Goal: Task Accomplishment & Management: Complete application form

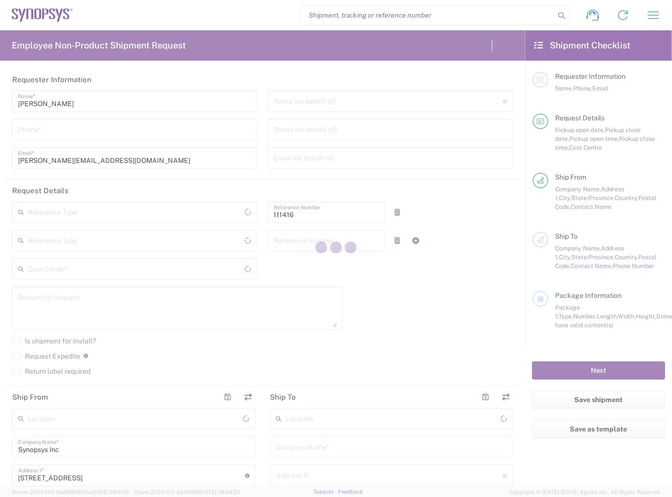
type input "5087260294"
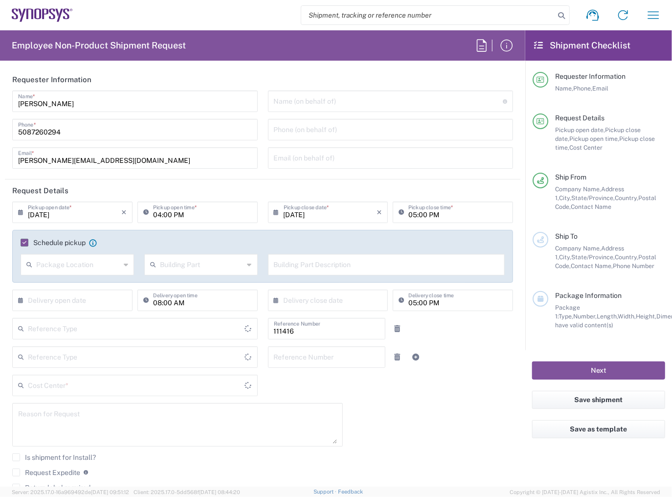
type input "Delivered at Place"
type input "5087260294"
type input "US01, SIG, IT Platform Products 111416"
type input "Massachusetts"
type input "United States"
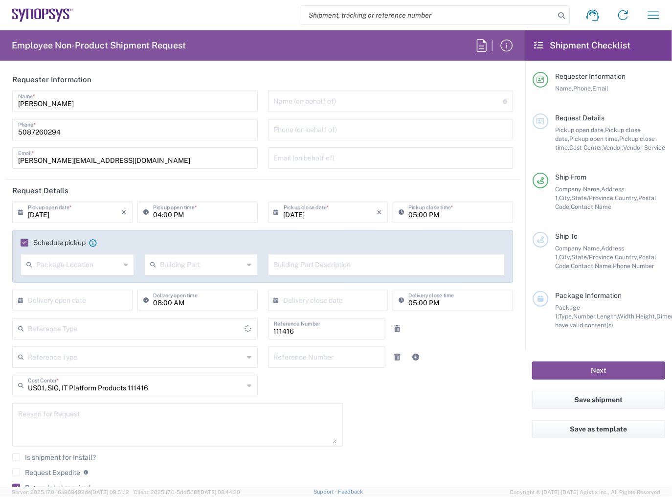
type input "United States"
type input "Department"
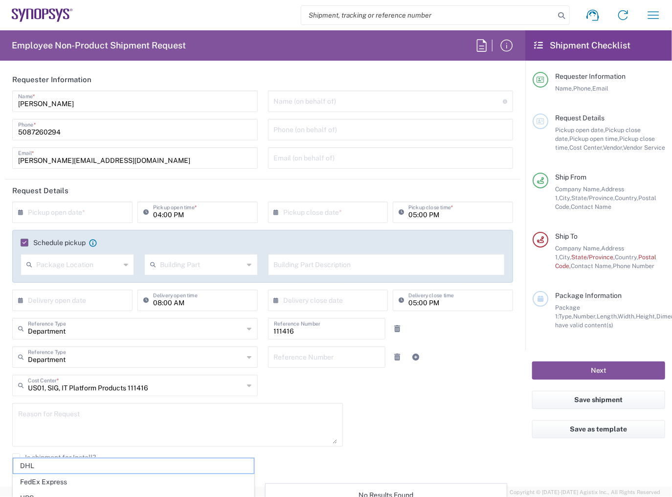
type input "1"
type input "Marlboro US04"
type input "Massachusetts"
type input "Sender/Shipper"
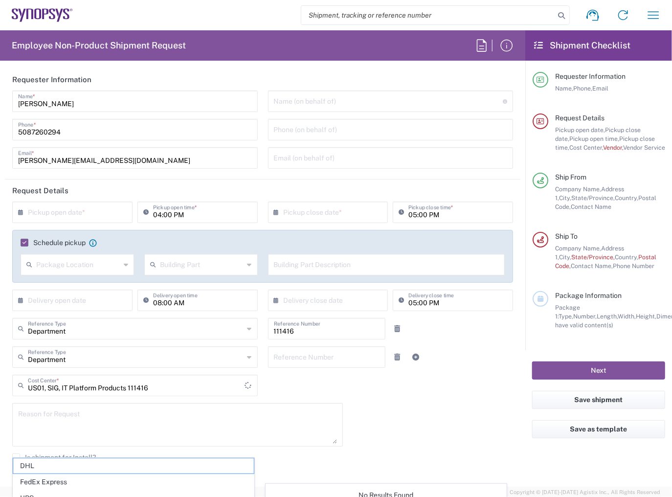
type input "FedEx Express"
type input "Large Box"
type input "2Day"
type textarea "Tech Refresh"
type input "5"
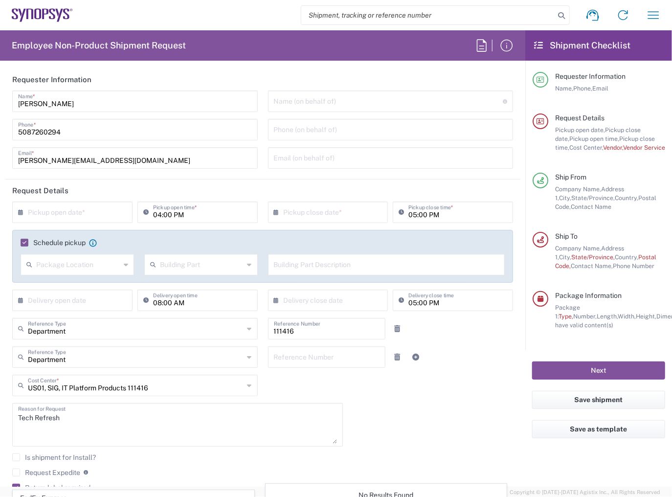
type input "Synopsys Inc"
click at [84, 218] on input "text" at bounding box center [74, 211] width 93 height 17
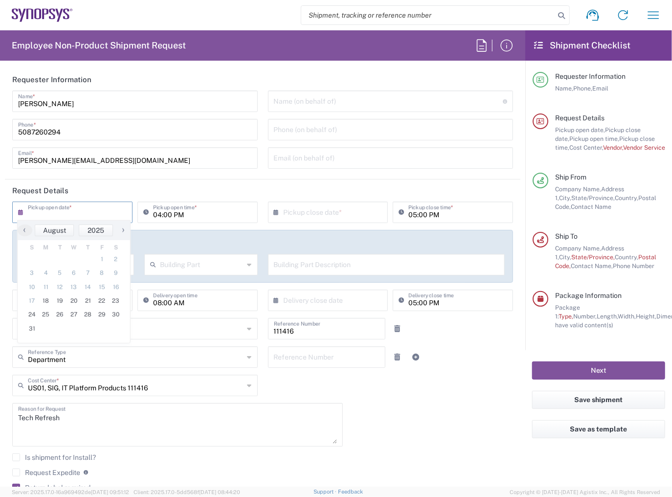
click at [21, 216] on icon at bounding box center [23, 213] width 10 height 16
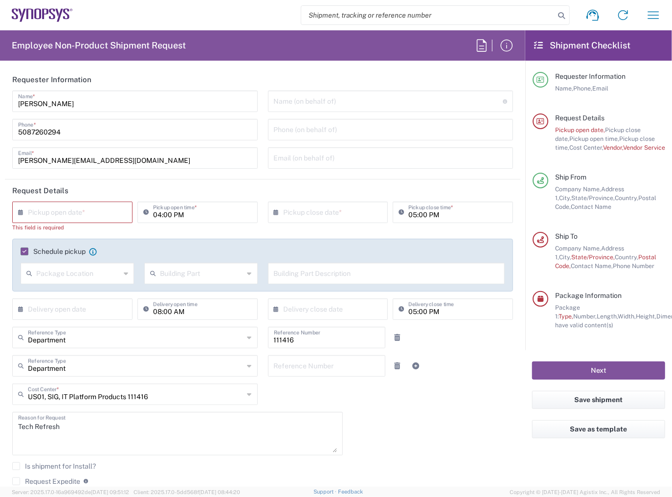
click at [21, 209] on icon at bounding box center [23, 213] width 10 height 16
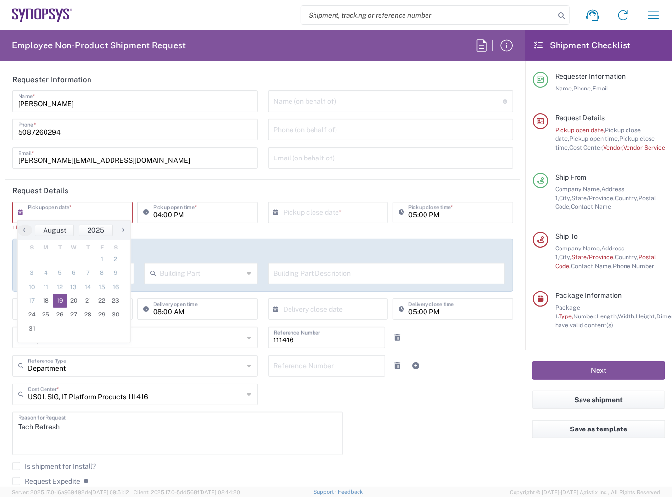
click at [57, 301] on span "19" at bounding box center [60, 301] width 14 height 14
type input "08/19/2025"
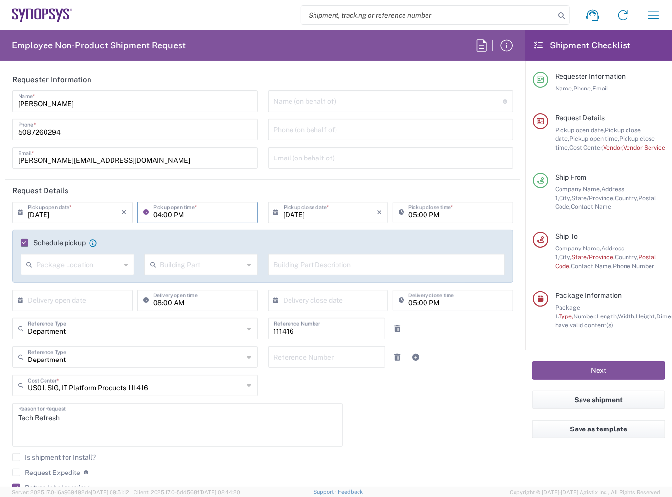
type input "1"
drag, startPoint x: 165, startPoint y: 217, endPoint x: 139, endPoint y: 215, distance: 25.5
click at [139, 215] on div "205 Pickup open time *" at bounding box center [197, 213] width 120 height 22
type input "02:00 PM"
click at [293, 224] on div "08/19/2025 × Pickup close date * Cancel Apply" at bounding box center [328, 216] width 125 height 28
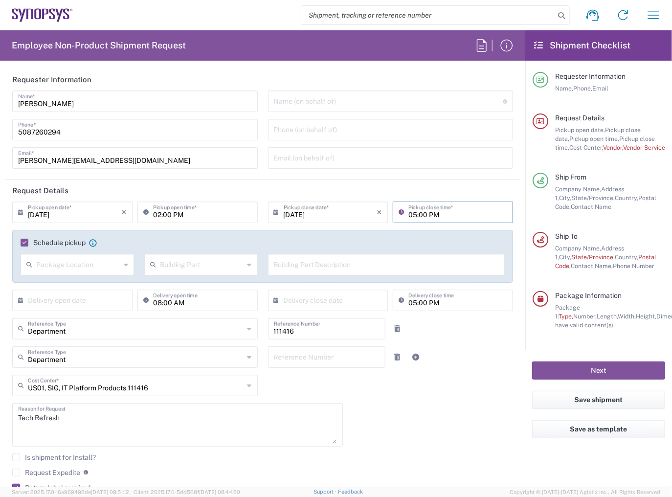
click at [322, 217] on input "08/19/2025" at bounding box center [330, 211] width 93 height 17
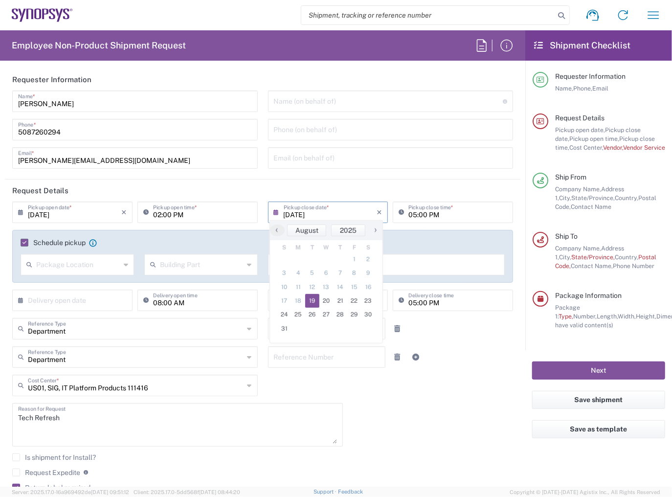
click at [220, 211] on input "02:00 PM" at bounding box center [202, 211] width 99 height 17
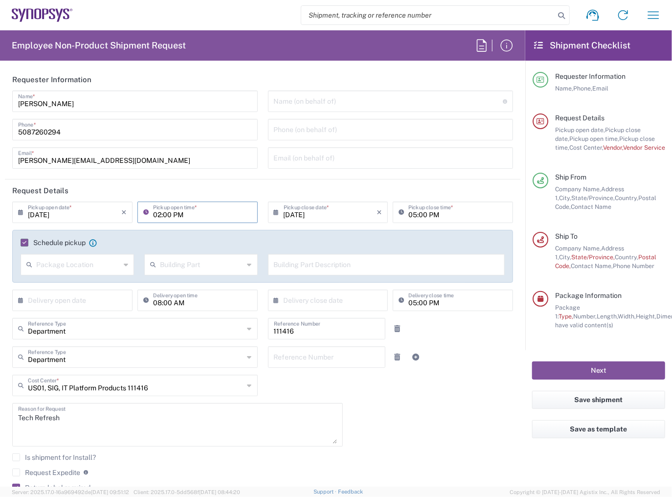
click at [219, 213] on input "02:00 PM" at bounding box center [202, 211] width 99 height 17
type input "02:00pm"
click at [330, 216] on input "08/19/2025" at bounding box center [330, 211] width 93 height 17
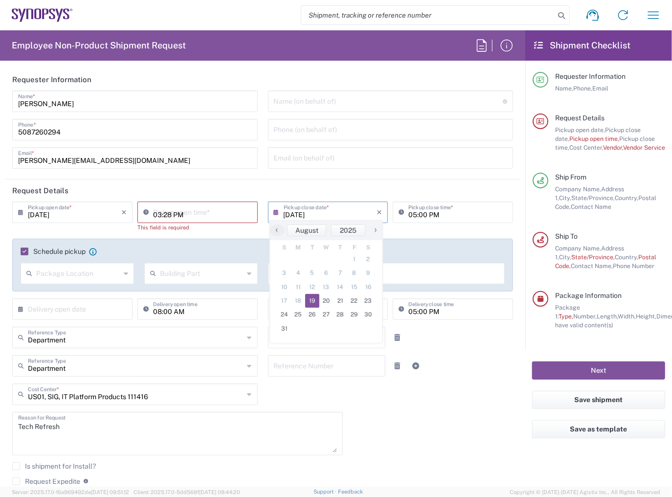
click at [209, 212] on input "03:28 PM" at bounding box center [202, 211] width 99 height 17
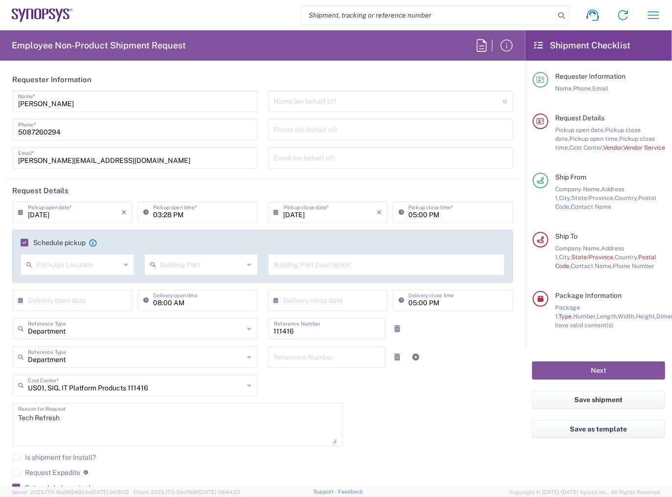
click at [143, 211] on icon at bounding box center [148, 213] width 10 height 16
click at [166, 217] on input "03:28 PM" at bounding box center [202, 211] width 99 height 17
click at [165, 214] on input "02:28 PM" at bounding box center [202, 211] width 99 height 17
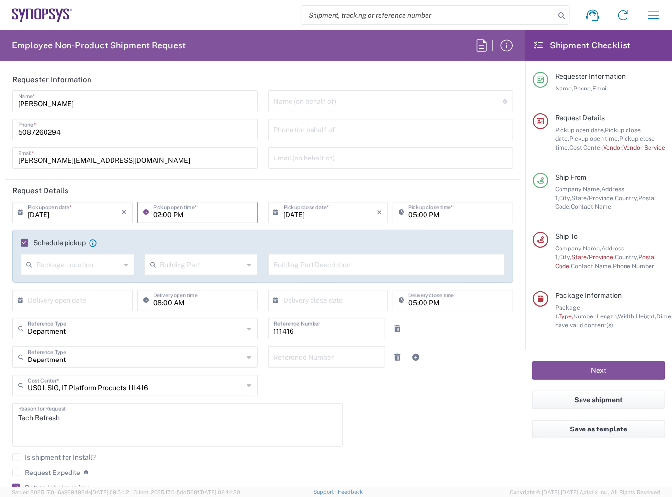
type input "02:00 PM"
click at [196, 234] on div "Schedule pickup When scheduling a pickup please be sure to meet the following c…" at bounding box center [262, 256] width 501 height 53
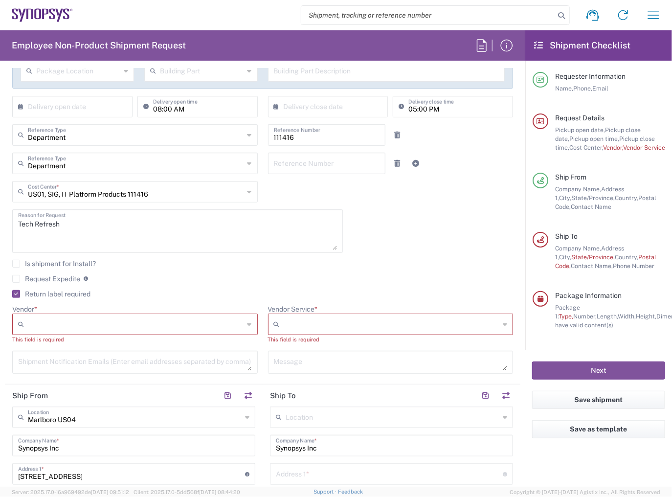
scroll to position [196, 0]
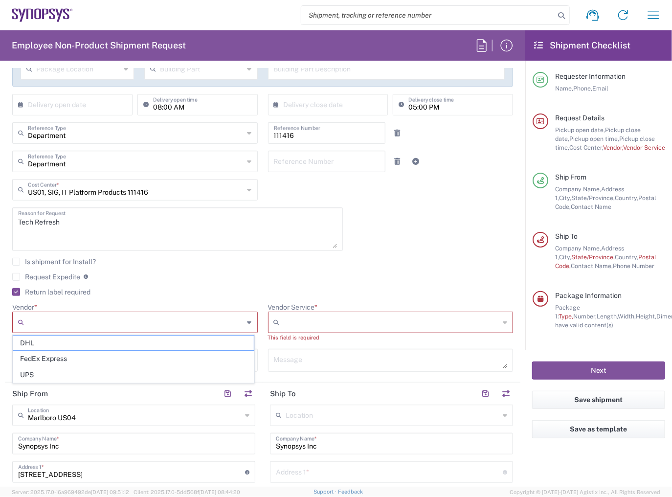
click at [196, 317] on input "Vendor *" at bounding box center [136, 323] width 216 height 16
click at [108, 356] on span "FedEx Express" at bounding box center [133, 358] width 241 height 15
type input "FedEx Express"
click at [298, 323] on input "Vendor Service *" at bounding box center [392, 323] width 216 height 16
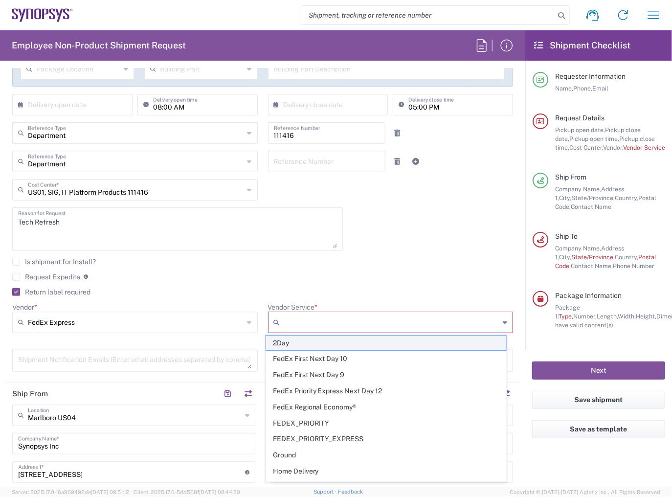
click at [303, 342] on span "2Day" at bounding box center [386, 343] width 241 height 15
type input "2Day"
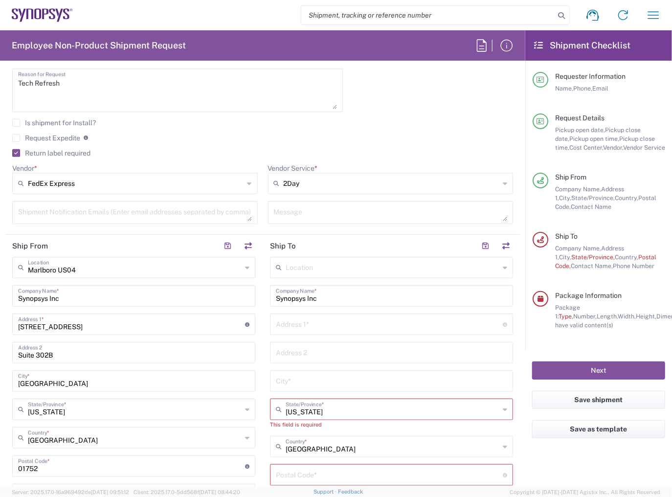
scroll to position [391, 0]
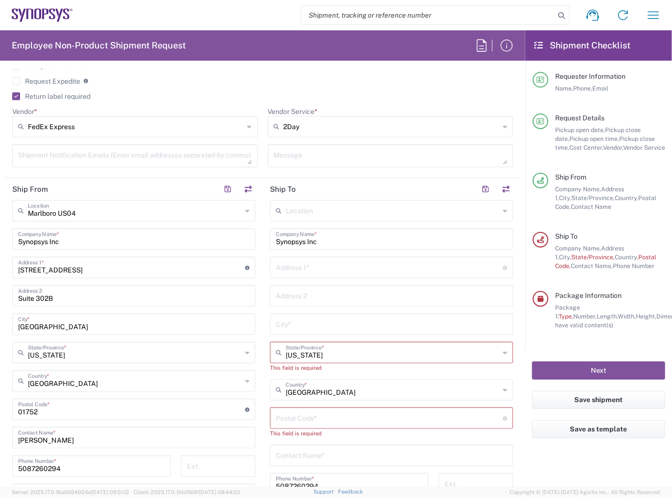
click at [322, 270] on input "text" at bounding box center [389, 266] width 227 height 17
paste input "3868 California Street Apt 7"
type input "3868 California Street Apt 7"
click at [319, 292] on input "text" at bounding box center [391, 295] width 231 height 17
click at [303, 317] on input "text" at bounding box center [391, 323] width 231 height 17
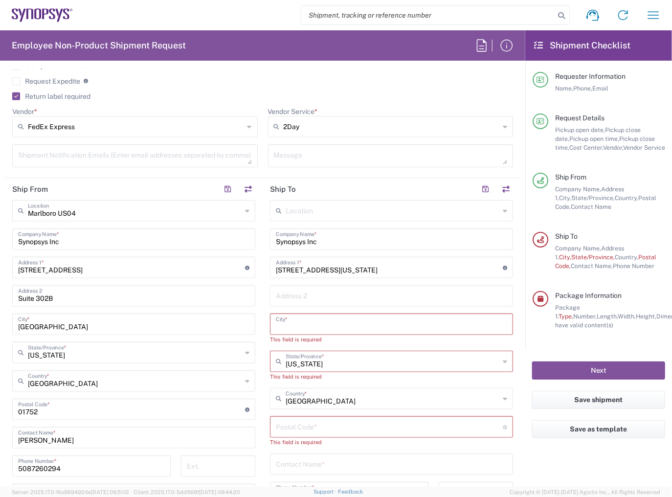
click at [320, 319] on input "text" at bounding box center [391, 323] width 231 height 17
paste input "San Francisco"
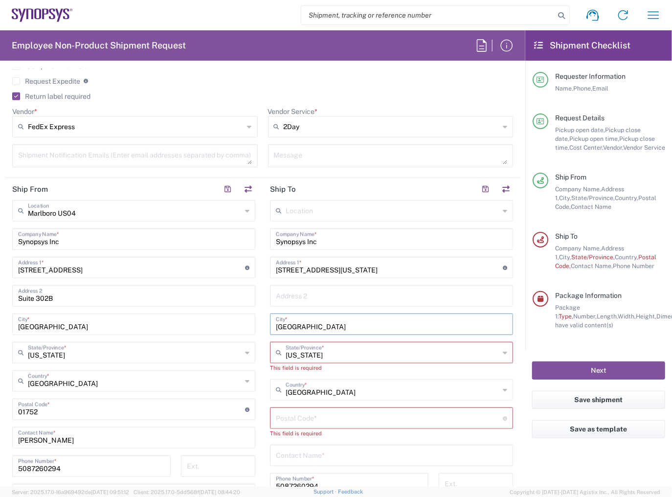
type input "San Francisco"
click at [310, 360] on div "Massachusetts State/Province *" at bounding box center [391, 353] width 243 height 22
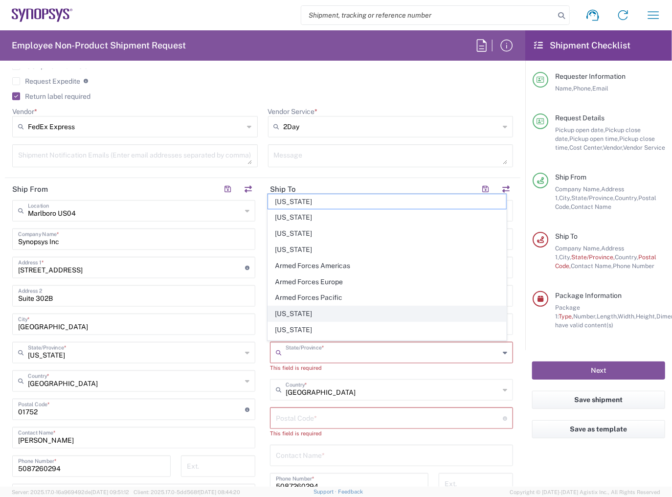
click at [286, 312] on span "California" at bounding box center [387, 313] width 238 height 15
type input "California"
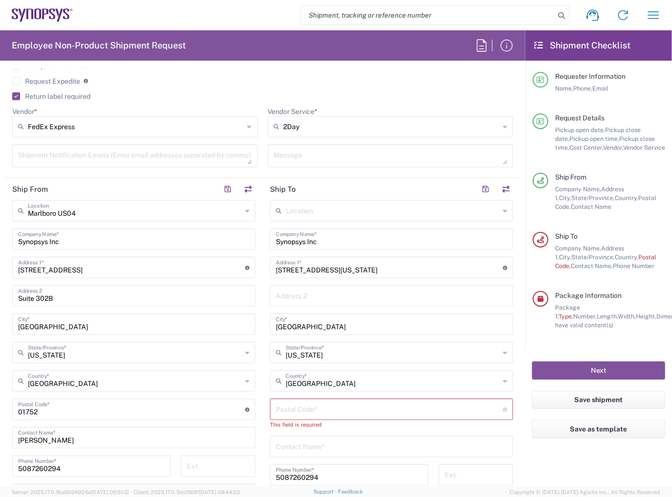
scroll to position [431, 0]
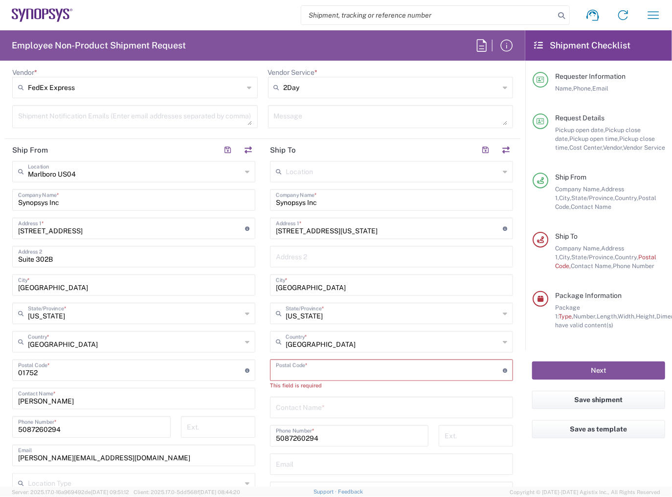
click at [305, 365] on input "undefined" at bounding box center [389, 369] width 227 height 17
click at [313, 374] on input "undefined" at bounding box center [389, 369] width 227 height 17
paste input "94118"
type input "94118"
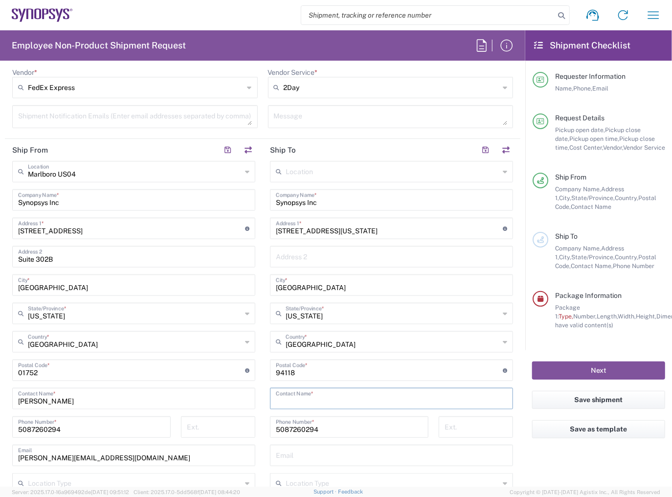
click at [310, 397] on input "text" at bounding box center [391, 397] width 231 height 17
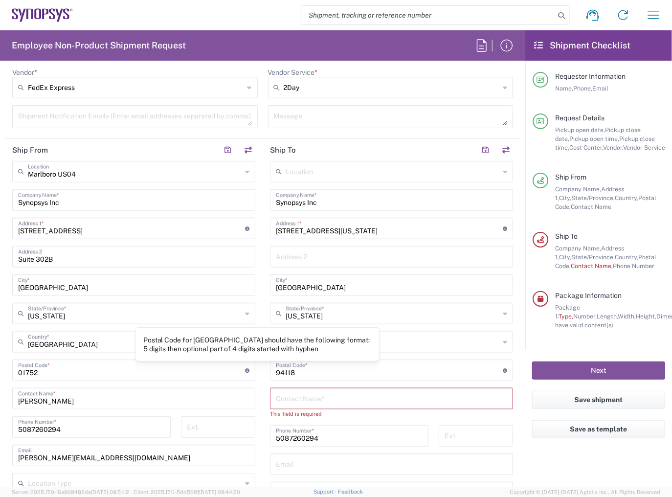
click at [296, 401] on input "text" at bounding box center [391, 397] width 231 height 17
paste input "James Park"
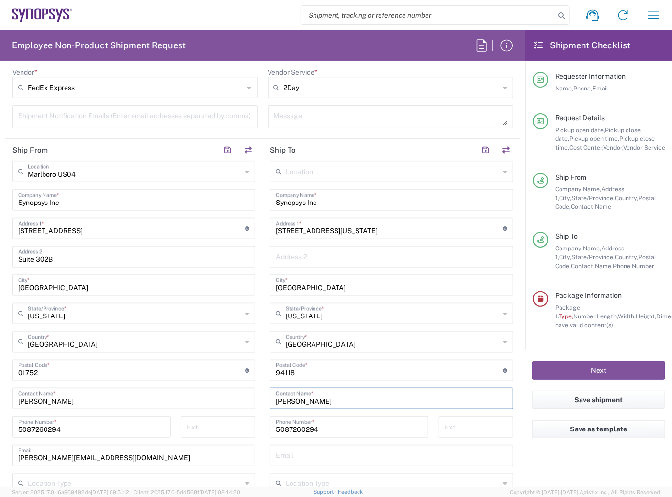
type input "James Park"
drag, startPoint x: 321, startPoint y: 429, endPoint x: 220, endPoint y: 430, distance: 101.3
click at [217, 432] on div "Ship From Marlboro US04 Location Marlboro US04 Synopsys Inc Company Name * 11 A…" at bounding box center [263, 357] width 516 height 437
paste input "213-344-9449"
drag, startPoint x: 289, startPoint y: 429, endPoint x: 296, endPoint y: 439, distance: 12.1
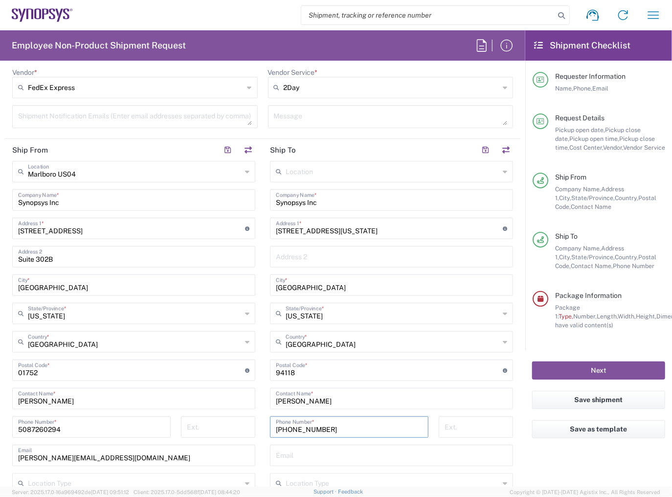
click at [289, 429] on input "213-344-9449" at bounding box center [349, 426] width 147 height 17
click at [302, 430] on input "213344-9449" at bounding box center [349, 426] width 147 height 17
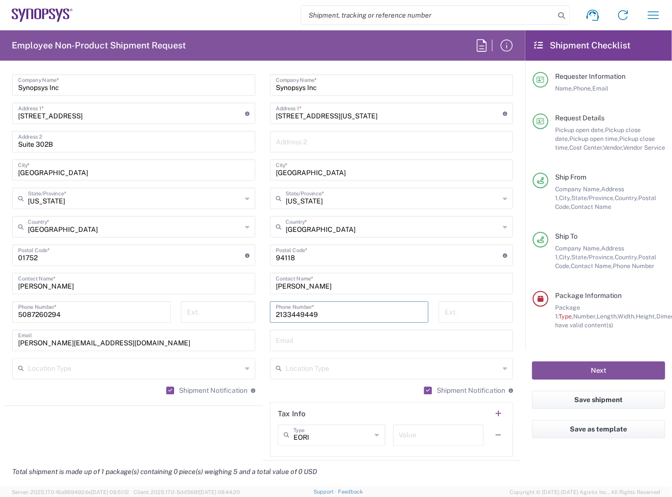
scroll to position [548, 0]
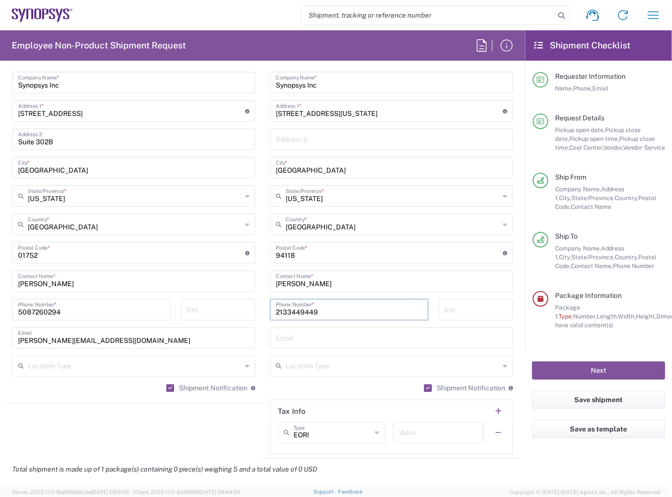
type input "2133449449"
click at [301, 341] on input "text" at bounding box center [391, 337] width 231 height 17
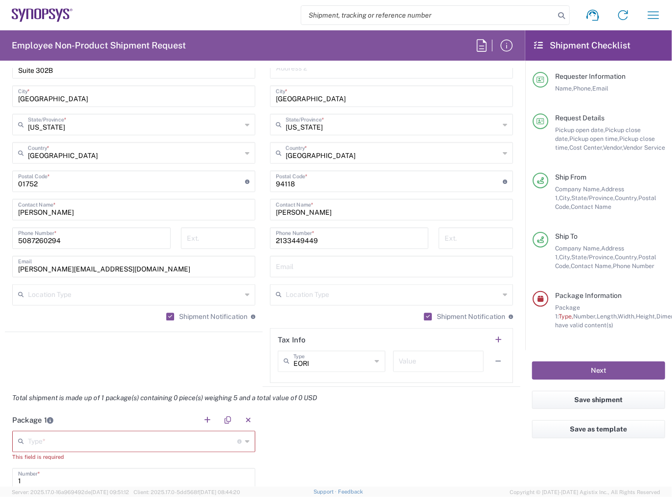
scroll to position [626, 0]
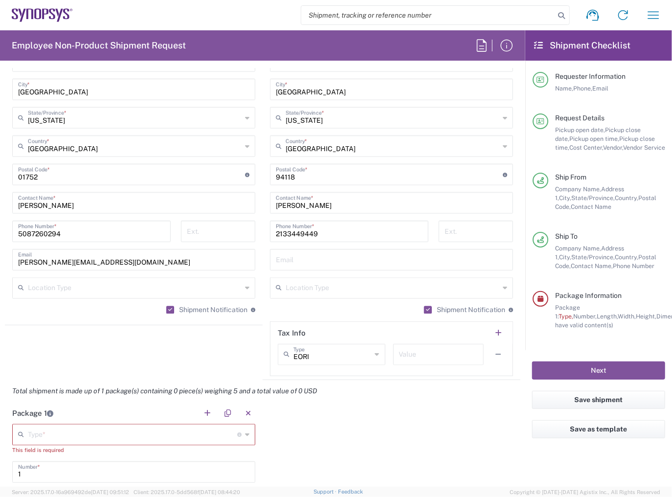
click at [114, 428] on input "text" at bounding box center [132, 434] width 209 height 17
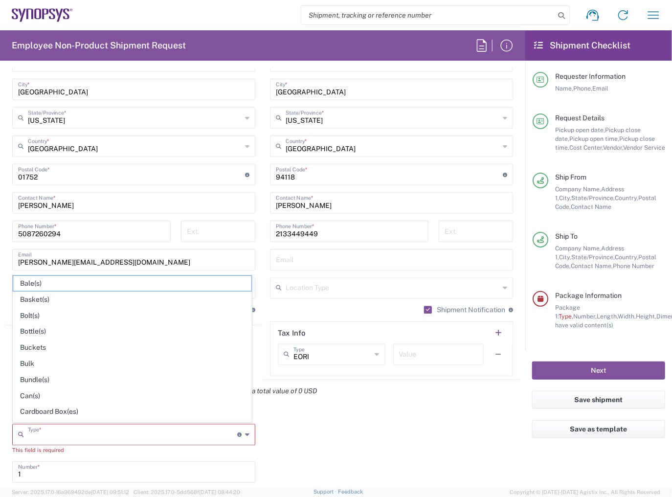
paste input "james.park@ansys.com"
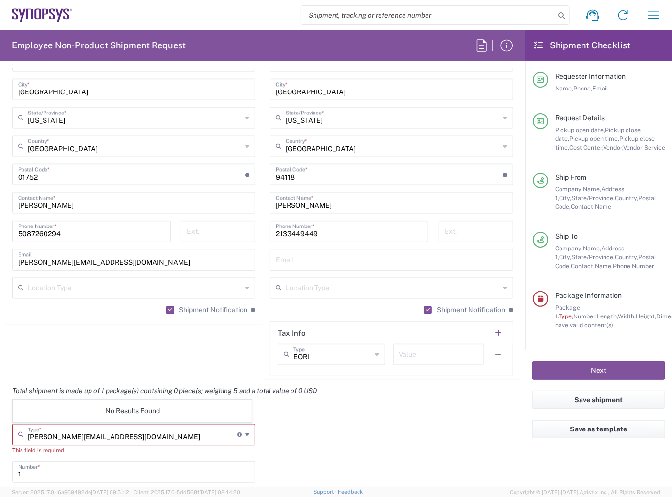
type input "james.park@ansys.com"
click at [301, 254] on input "text" at bounding box center [391, 259] width 231 height 17
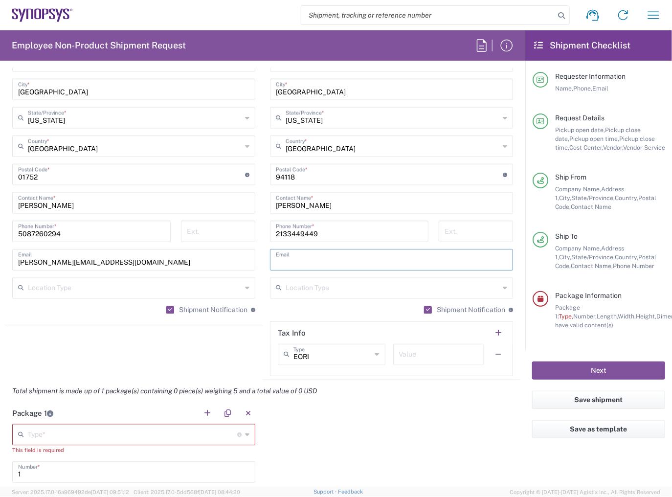
paste input "james.park@ansys.com"
type input "james.park@ansys.com"
click at [223, 434] on input "text" at bounding box center [132, 434] width 209 height 17
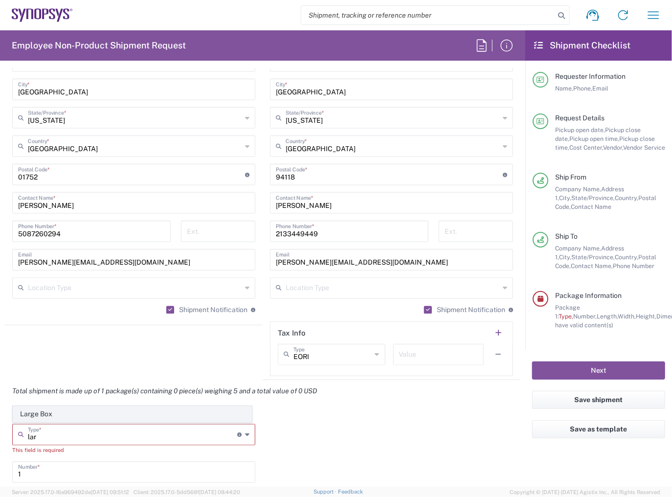
click at [61, 415] on span "Large Box" at bounding box center [132, 414] width 238 height 15
type input "Large Box"
type input "17.5"
type input "12.5"
type input "3"
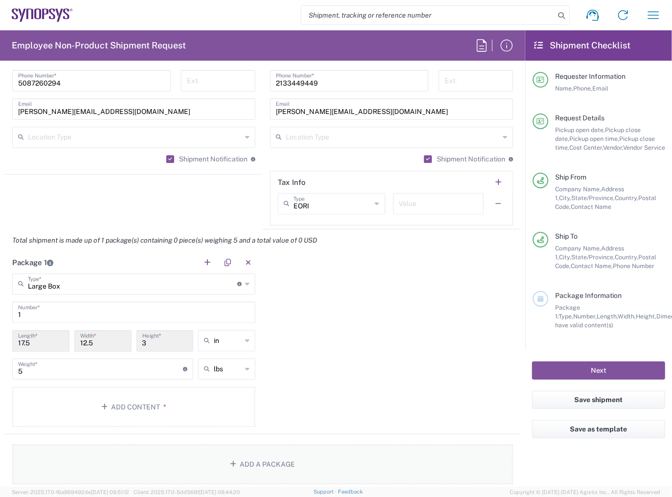
scroll to position [861, 0]
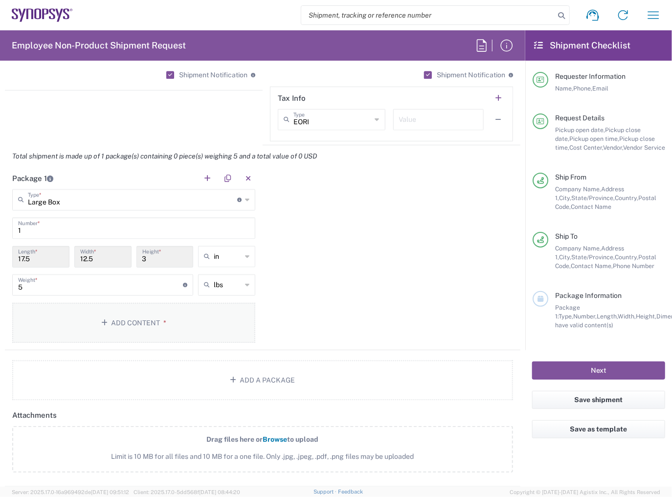
click at [117, 338] on button "Add Content *" at bounding box center [133, 323] width 243 height 40
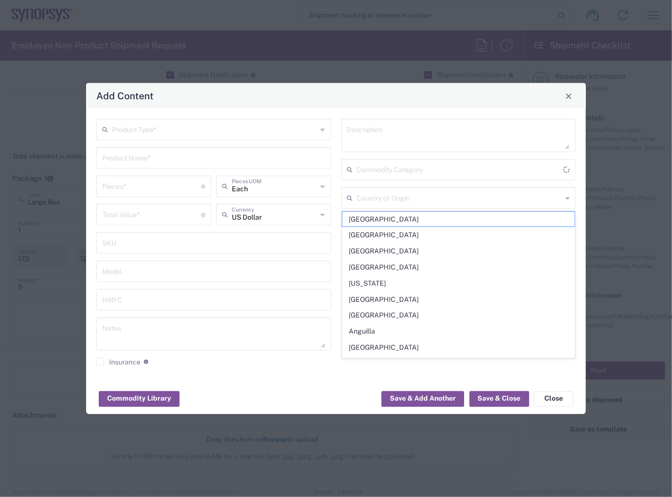
type input "United States"
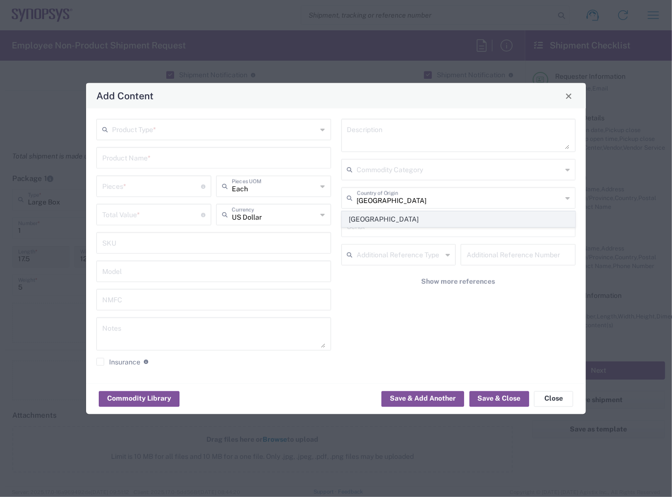
click at [379, 218] on span "United States" at bounding box center [458, 219] width 233 height 15
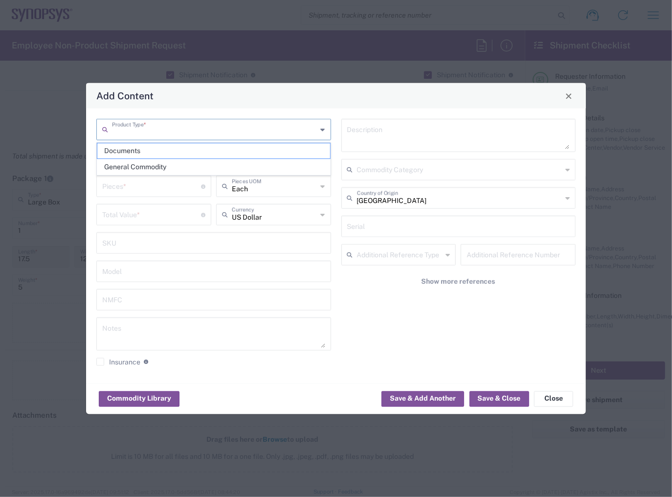
click at [185, 135] on input "text" at bounding box center [214, 128] width 205 height 17
click at [157, 167] on span "General Commodity" at bounding box center [213, 166] width 233 height 15
type input "General Commodity"
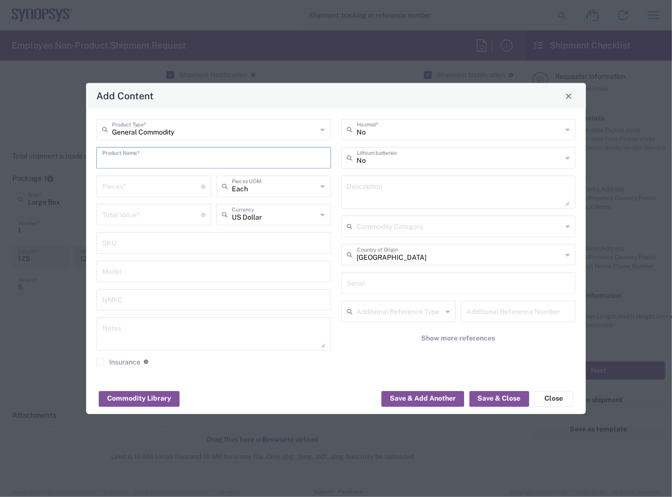
click at [155, 159] on input "text" at bounding box center [213, 157] width 223 height 17
drag, startPoint x: 155, startPoint y: 163, endPoint x: 84, endPoint y: 161, distance: 70.5
click at [84, 161] on div "Add Content General Commodity Product Type * lar Product Name * Pieces * Number…" at bounding box center [336, 248] width 672 height 497
type input "dell"
type input "General Commodity"
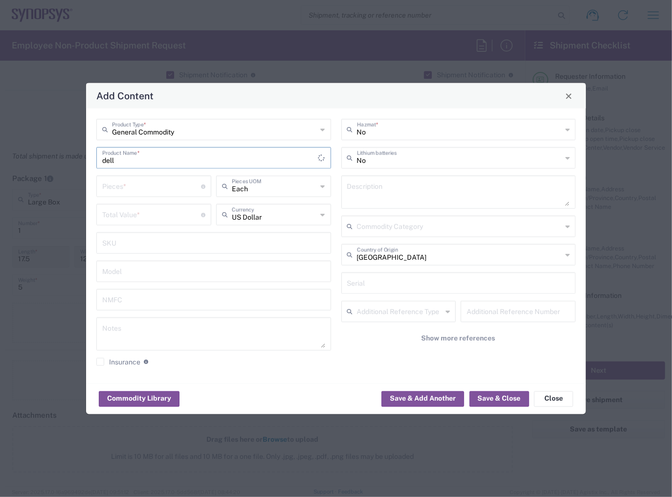
click at [193, 126] on input "General Commodity" at bounding box center [214, 128] width 205 height 17
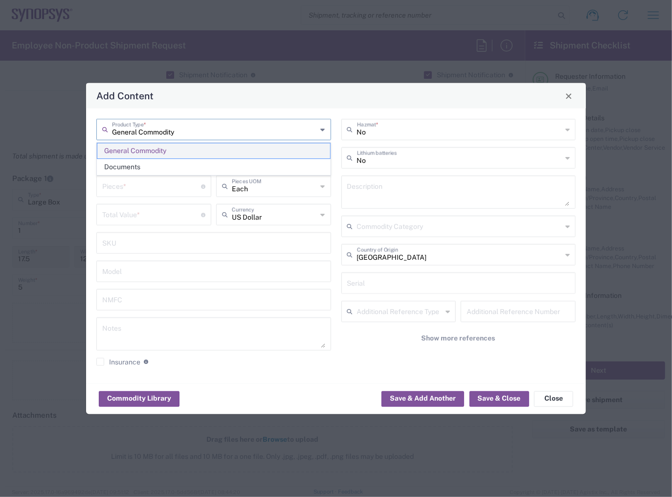
click at [180, 149] on span "General Commodity" at bounding box center [213, 150] width 233 height 15
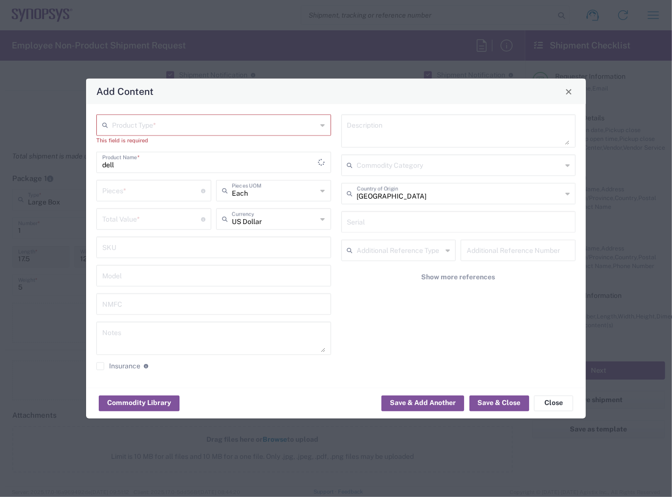
click at [179, 164] on input "dell" at bounding box center [210, 161] width 216 height 17
click at [169, 138] on div "This field is required" at bounding box center [213, 140] width 235 height 9
drag, startPoint x: 172, startPoint y: 131, endPoint x: 172, endPoint y: 137, distance: 6.4
click at [172, 131] on input "text" at bounding box center [214, 124] width 205 height 17
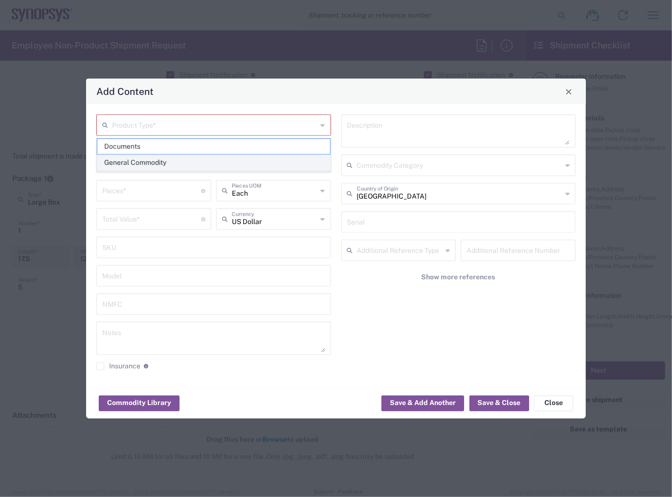
click at [165, 160] on span "General Commodity" at bounding box center [213, 162] width 233 height 15
type input "General Commodity"
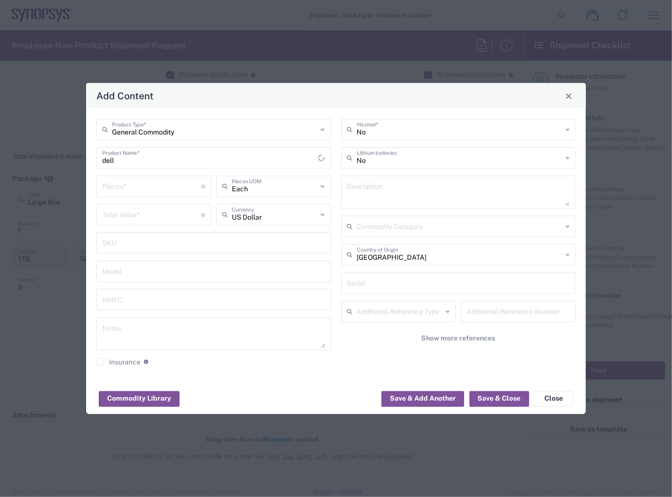
click at [165, 156] on input "dell" at bounding box center [210, 157] width 216 height 17
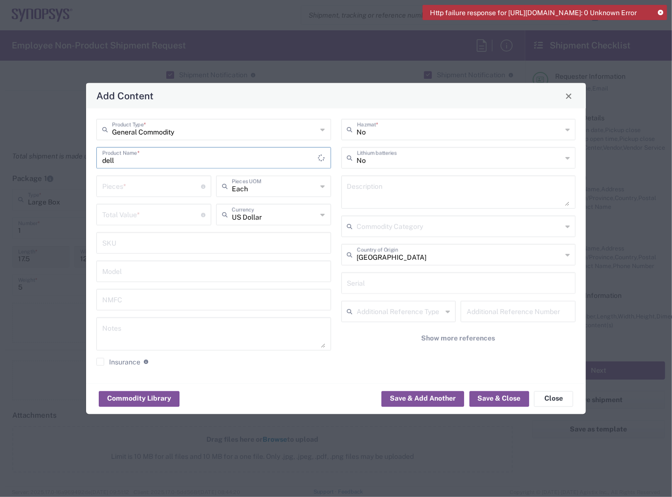
click at [168, 168] on div "dell Product Name *" at bounding box center [213, 158] width 235 height 22
click at [169, 163] on input "dell" at bounding box center [210, 157] width 216 height 17
drag, startPoint x: 153, startPoint y: 163, endPoint x: 28, endPoint y: 156, distance: 125.0
click at [33, 156] on div "Add Content General Commodity Product Type * dell Product Name * Pieces * Numbe…" at bounding box center [336, 248] width 672 height 497
type input "de"
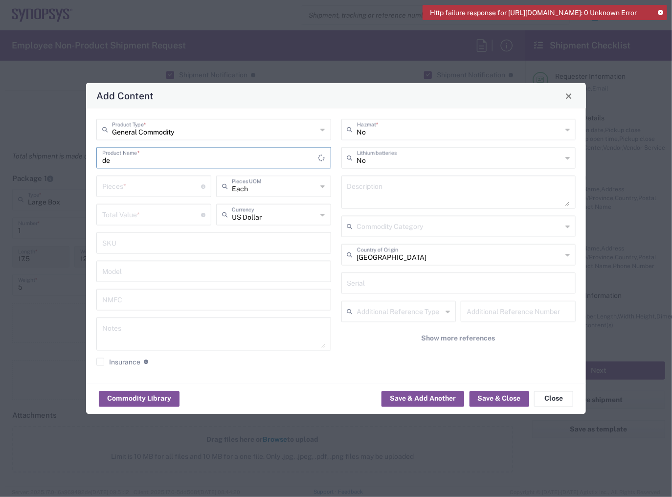
click at [566, 93] on span "Close" at bounding box center [569, 95] width 7 height 7
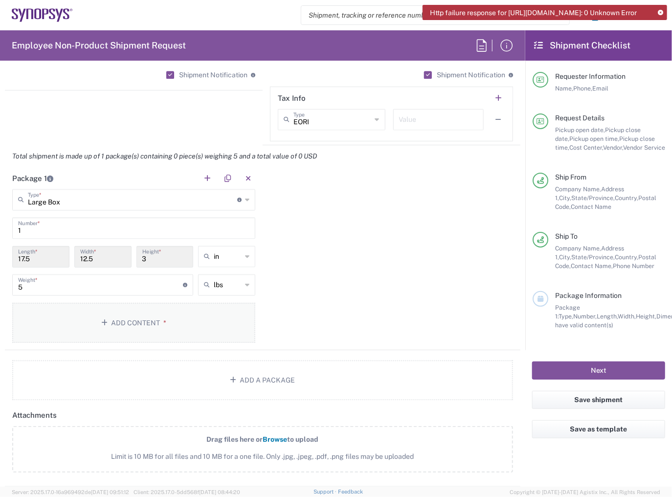
click at [133, 316] on button "Add Content *" at bounding box center [133, 323] width 243 height 40
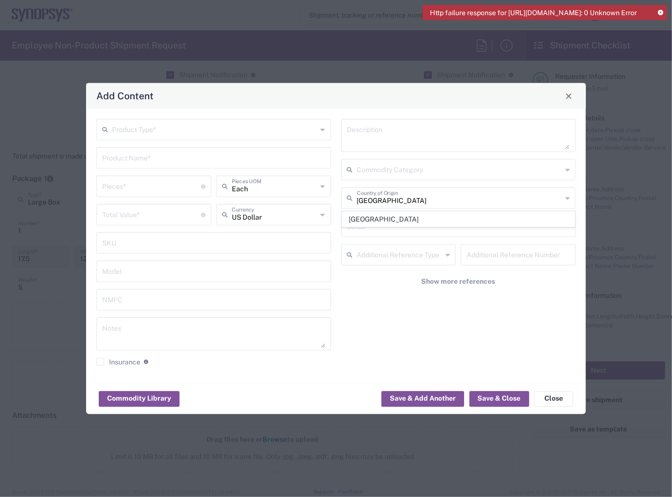
click at [164, 129] on input "text" at bounding box center [214, 128] width 205 height 17
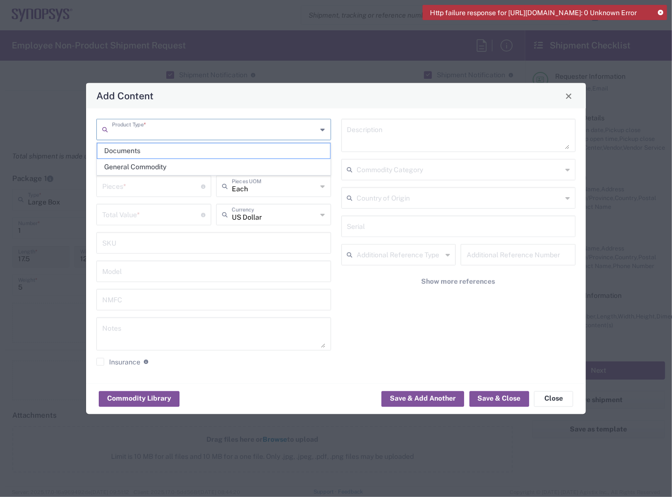
click at [151, 162] on span "General Commodity" at bounding box center [213, 166] width 233 height 15
type input "General Commodity"
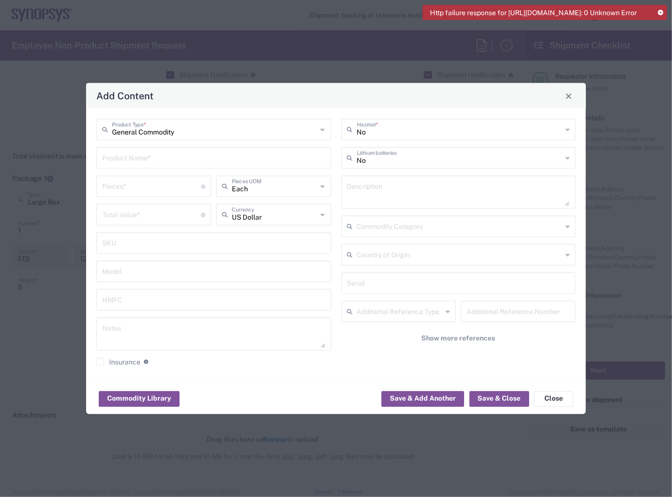
click at [150, 157] on input "text" at bounding box center [213, 157] width 223 height 17
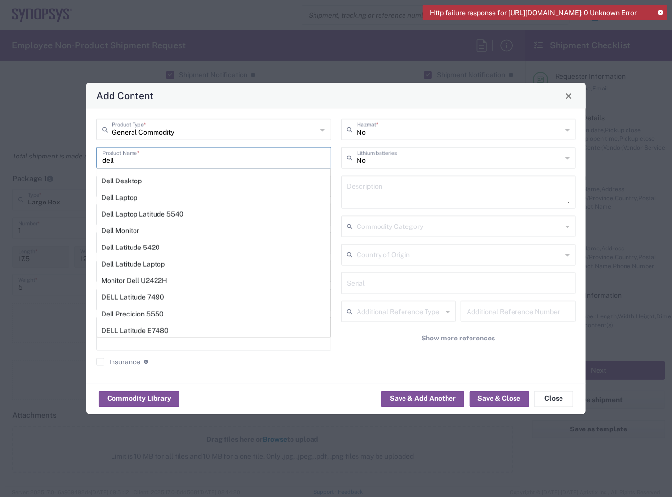
click at [141, 196] on div "Dell Laptop" at bounding box center [213, 197] width 233 height 17
type input "Dell Laptop"
type textarea "Dell Laptop"
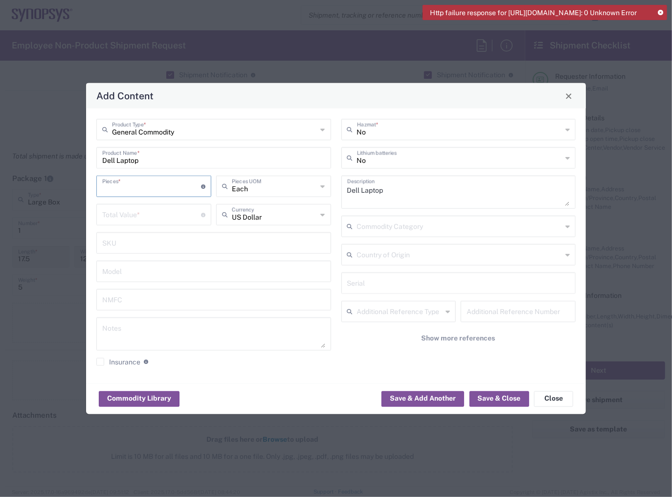
click at [146, 188] on input "number" at bounding box center [151, 185] width 99 height 17
type input "1"
click at [143, 214] on input "number" at bounding box center [151, 213] width 99 height 17
type input "950"
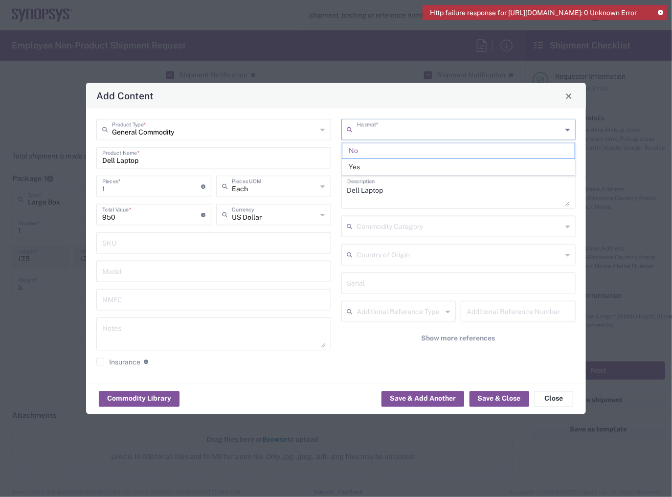
click at [421, 136] on input "text" at bounding box center [459, 128] width 205 height 17
click at [356, 147] on span "No" at bounding box center [458, 150] width 233 height 15
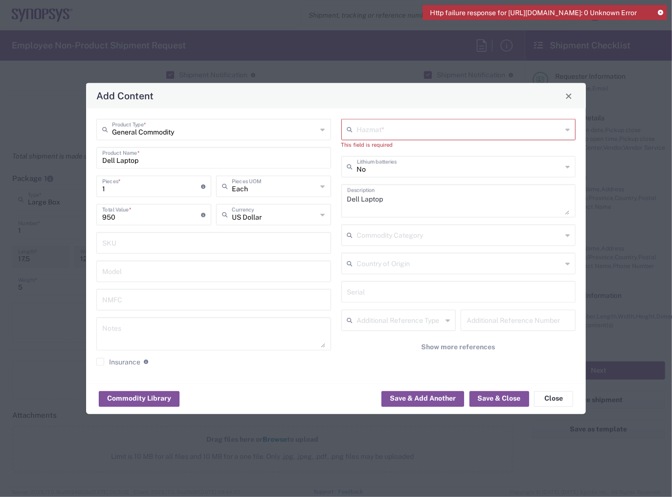
click at [393, 130] on input "text" at bounding box center [459, 128] width 205 height 17
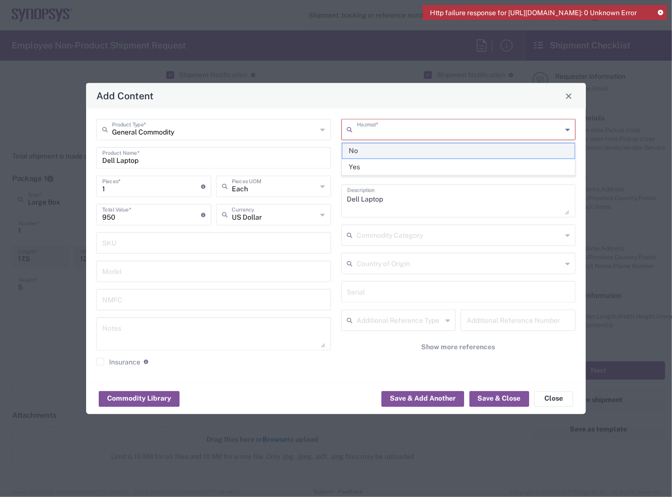
click at [381, 152] on span "No" at bounding box center [458, 150] width 233 height 15
type input "No"
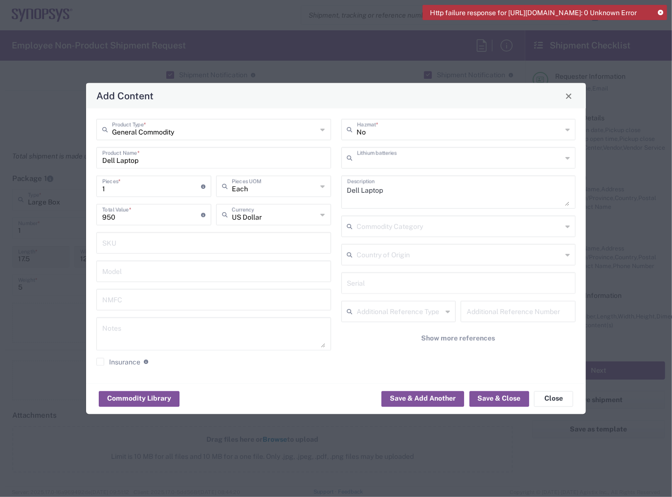
click at [379, 159] on input "text" at bounding box center [459, 157] width 205 height 17
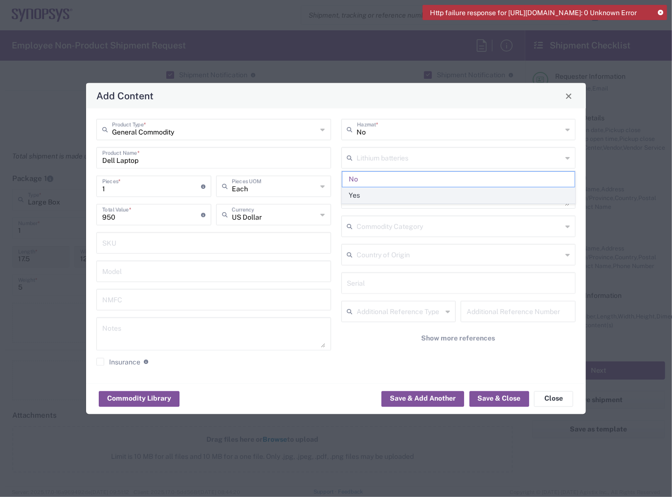
click at [375, 189] on span "Yes" at bounding box center [458, 195] width 233 height 15
type input "Yes"
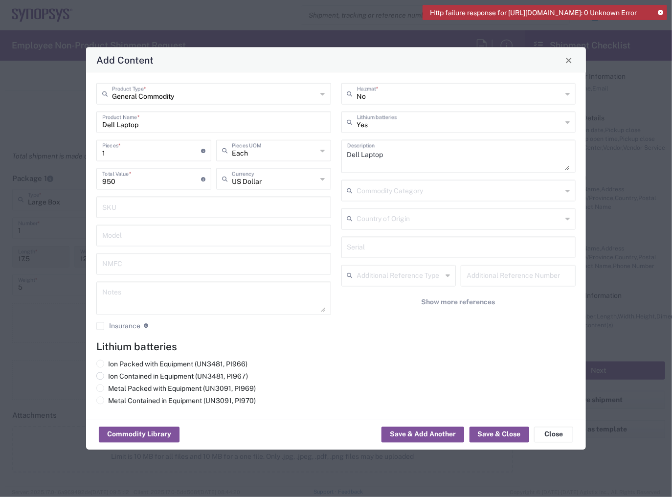
click at [160, 379] on label "Ion Contained in Equipment (UN3481, PI967)" at bounding box center [172, 376] width 152 height 9
click at [114, 379] on input "Ion Contained in Equipment (UN3481, PI967)" at bounding box center [111, 375] width 6 height 6
radio input "true"
click at [497, 436] on button "Save & Close" at bounding box center [500, 435] width 60 height 16
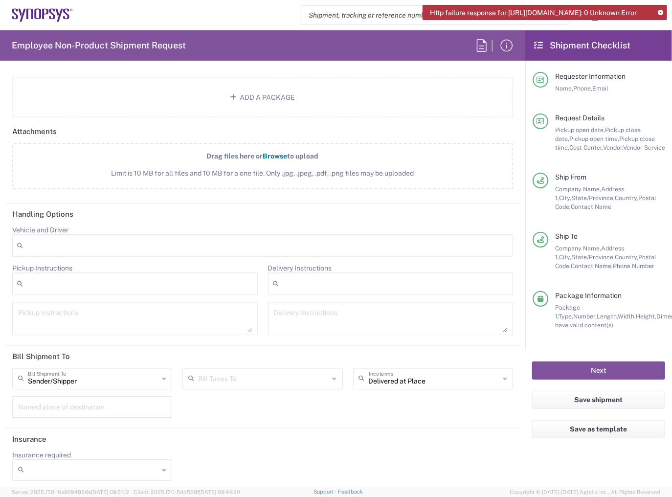
scroll to position [1203, 0]
click at [597, 369] on button "Next" at bounding box center [598, 371] width 133 height 18
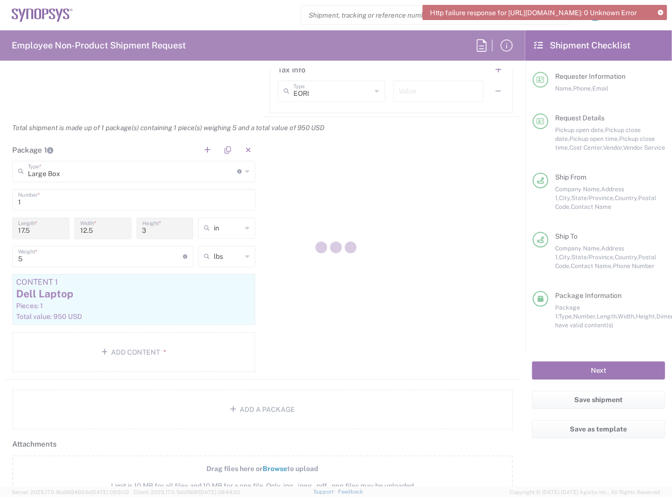
scroll to position [537, 0]
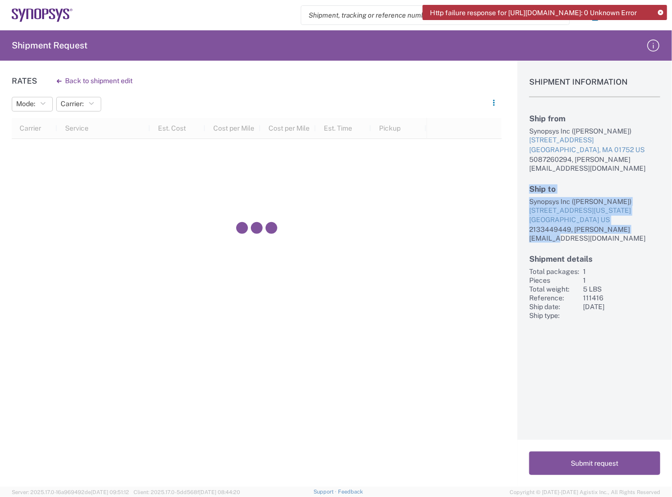
drag, startPoint x: 652, startPoint y: 220, endPoint x: 529, endPoint y: 182, distance: 128.1
click at [529, 184] on div "Ship to Synopsys Inc (James Park) 3868 California Street Apt 7 San Francisco, C…" at bounding box center [594, 213] width 131 height 58
copy div "Ship to Synopsys Inc (James Park) 3868 California Street Apt 7 San Francisco, C…"
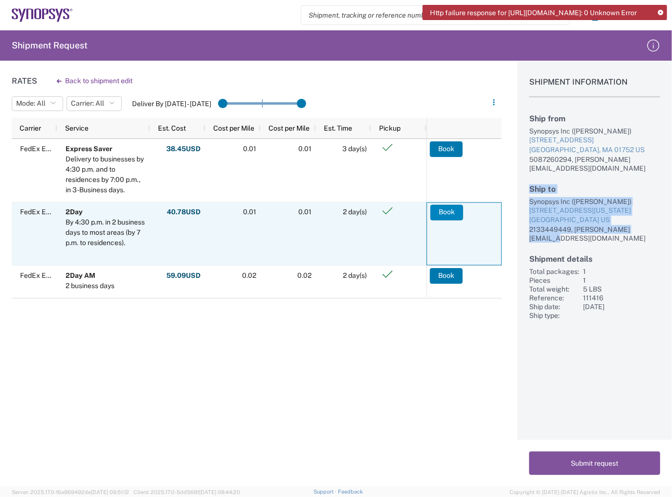
click at [446, 208] on button "Book" at bounding box center [447, 213] width 33 height 16
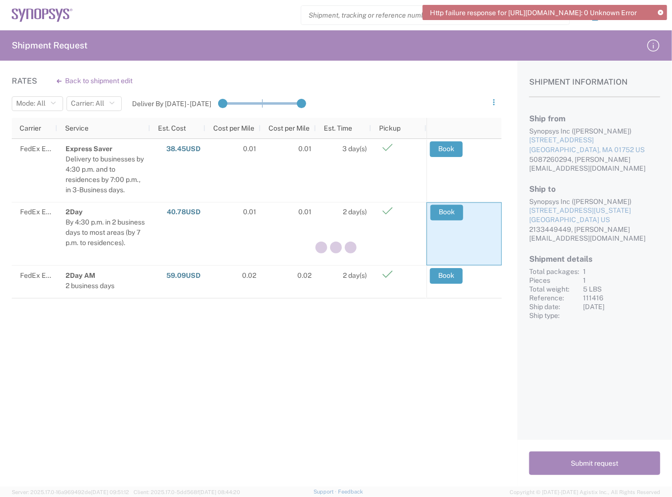
click at [292, 285] on div at bounding box center [336, 248] width 672 height 497
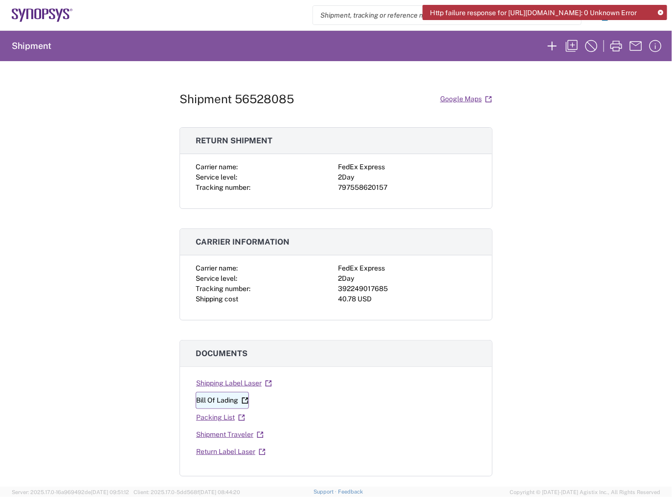
scroll to position [78, 0]
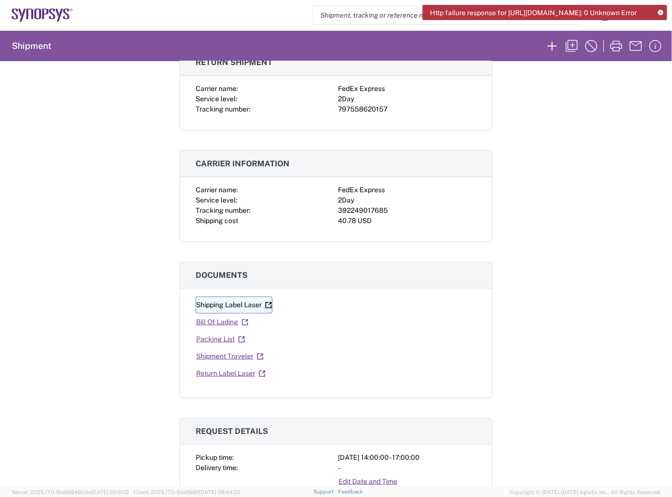
click at [241, 307] on link "Shipping Label Laser" at bounding box center [234, 304] width 77 height 17
click at [227, 371] on link "Return Label Laser" at bounding box center [231, 373] width 70 height 17
